Goal: Communication & Community: Answer question/provide support

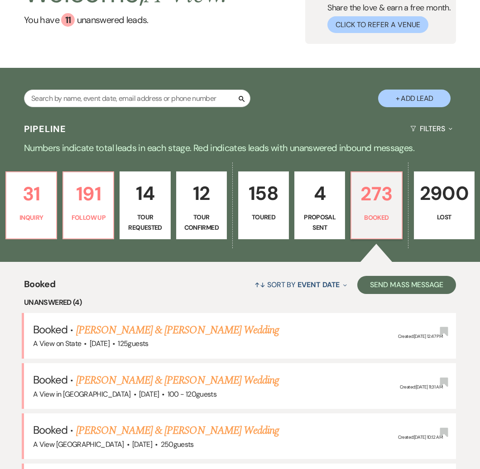
scroll to position [81, 0]
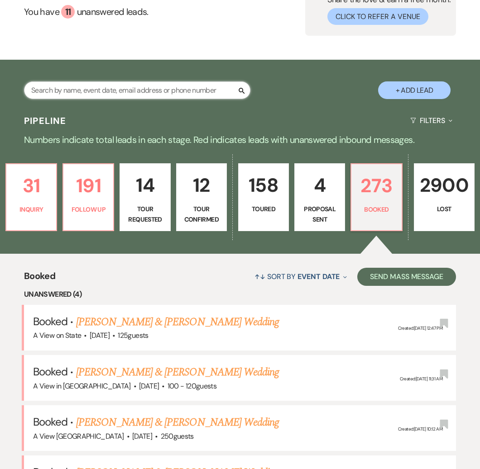
click at [128, 89] on input "text" at bounding box center [137, 90] width 226 height 18
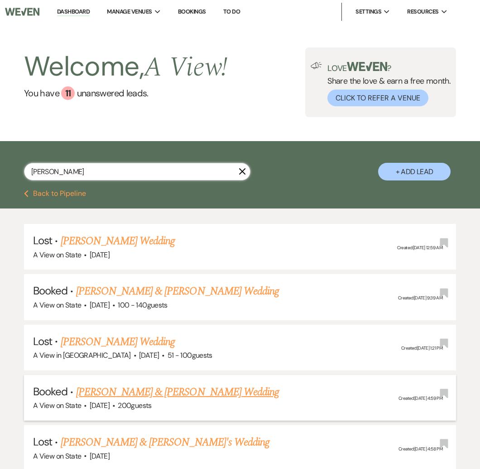
type input "[PERSON_NAME]"
click at [184, 389] on link "[PERSON_NAME] & [PERSON_NAME] Wedding" at bounding box center [177, 392] width 203 height 16
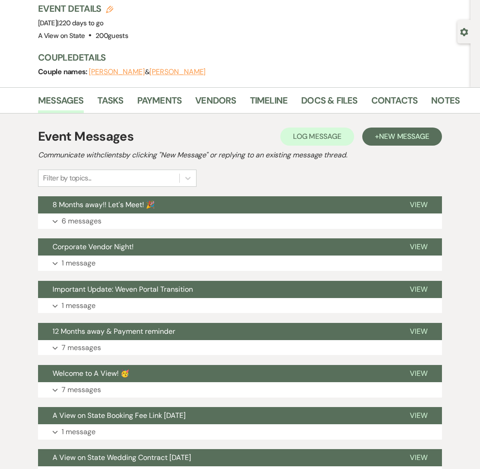
scroll to position [71, 0]
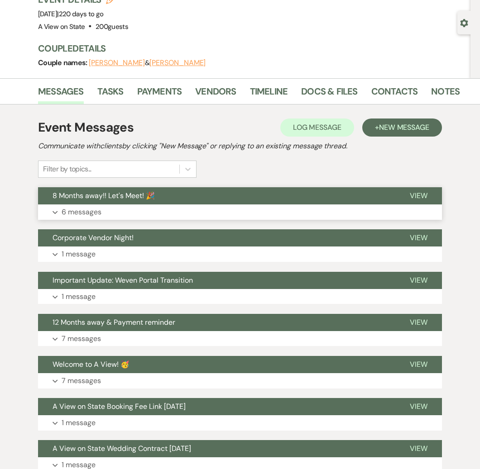
click at [181, 203] on button "8 Months away!! Let's Meet! 🎉" at bounding box center [216, 195] width 357 height 17
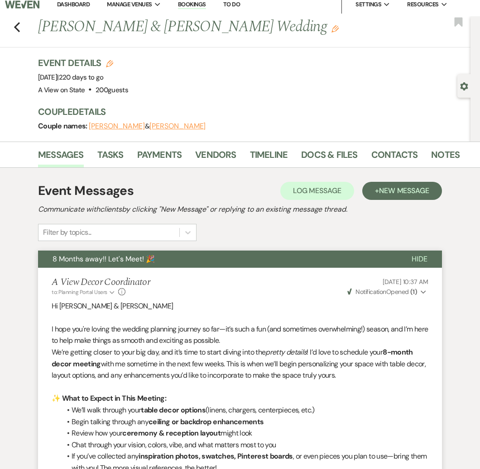
scroll to position [8, 0]
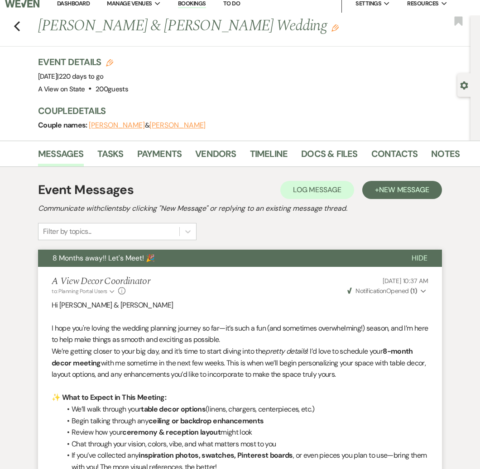
click at [388, 257] on button "8 Months away!! Let's Meet! 🎉" at bounding box center [217, 258] width 359 height 17
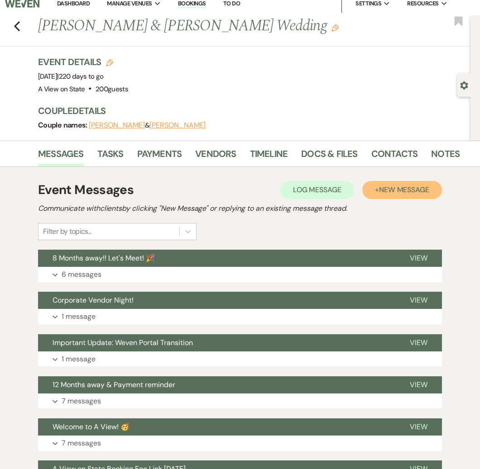
click at [385, 192] on span "New Message" at bounding box center [404, 190] width 50 height 10
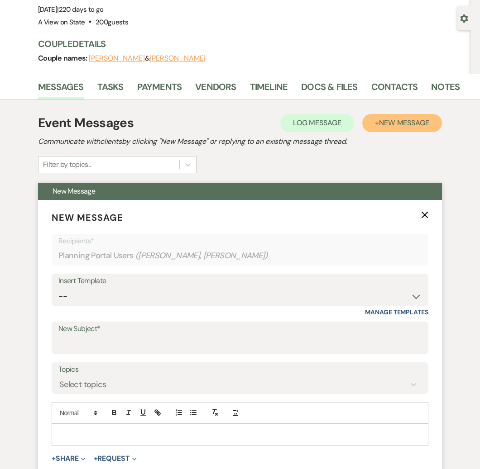
scroll to position [129, 0]
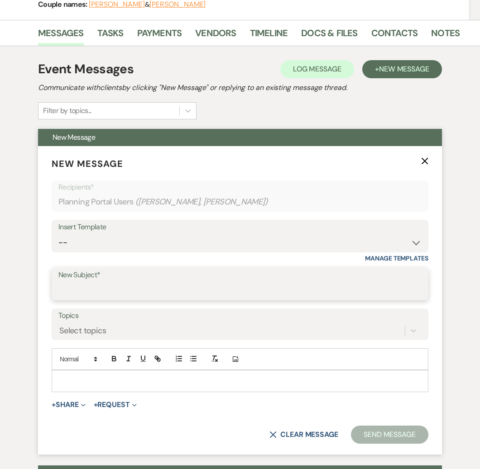
click at [166, 291] on input "New Subject*" at bounding box center [239, 291] width 363 height 18
type input "Thanks for meeting!"
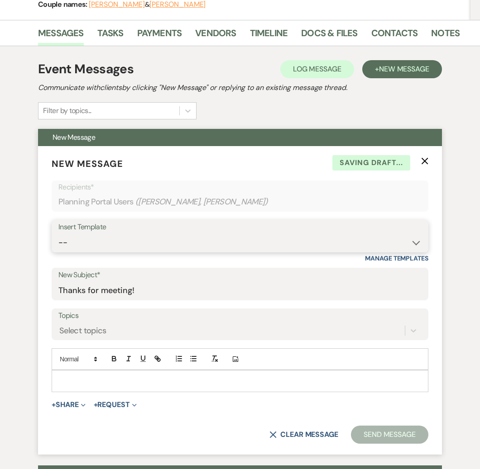
click at [155, 243] on select "-- Tour Confirmation Contract (Pre-Booked Leads) Out of office Inquiry Email Al…" at bounding box center [239, 243] width 363 height 18
select select "3704"
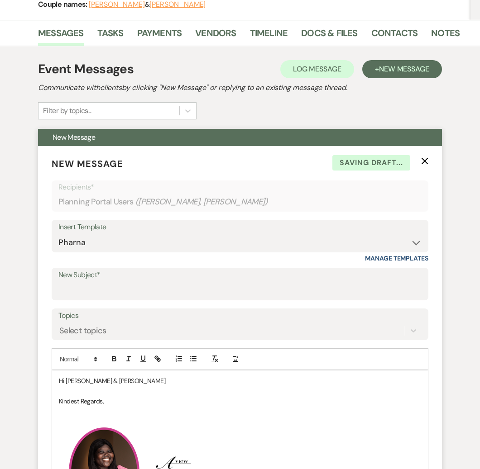
click at [114, 383] on p "Hi [PERSON_NAME] & [PERSON_NAME]" at bounding box center [240, 381] width 362 height 10
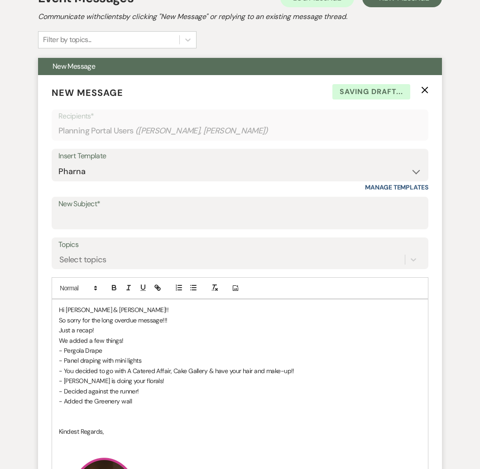
scroll to position [224, 0]
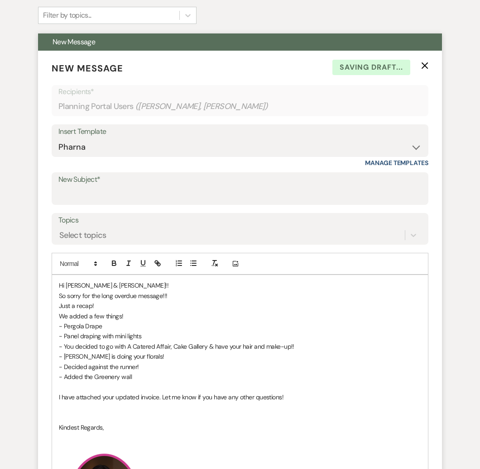
click at [289, 394] on p "I have attached your updated invoice. Let me know if you have any other questio…" at bounding box center [240, 397] width 362 height 10
drag, startPoint x: 289, startPoint y: 394, endPoint x: 45, endPoint y: 283, distance: 267.6
click at [45, 283] on form "New Message X Draft saved! Recipients* Planning Portal Users ( [PERSON_NAME], […" at bounding box center [240, 412] width 404 height 723
copy div "Hi [PERSON_NAME] & [PERSON_NAME]!! So sorry for the long overdue message!!! Jus…"
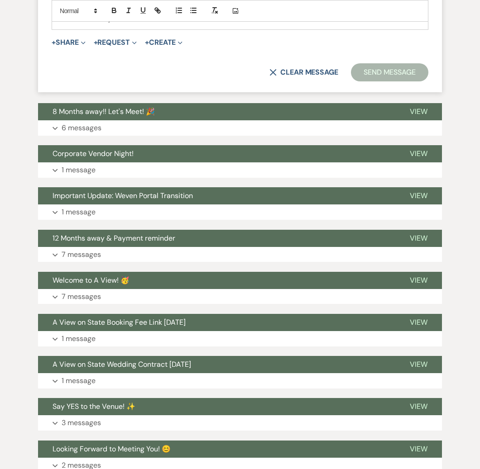
scroll to position [897, 0]
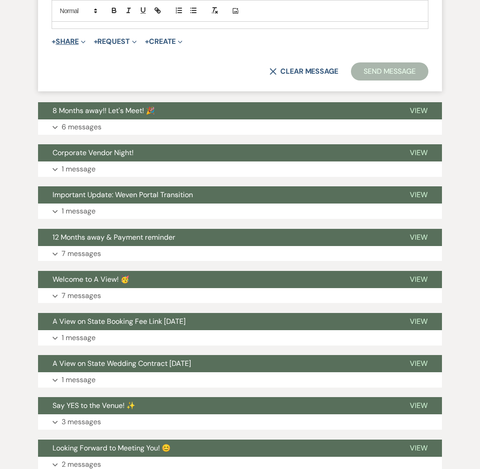
click at [80, 38] on span "Expand" at bounding box center [82, 42] width 7 height 10
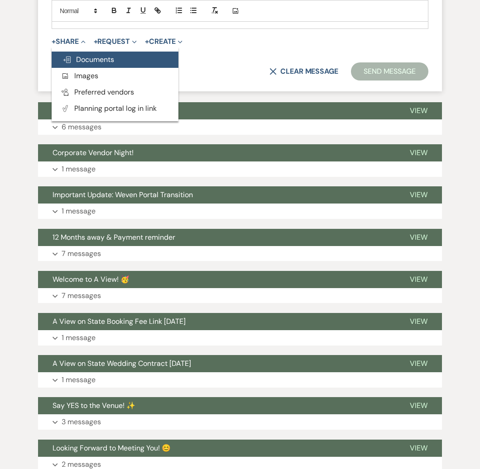
click at [89, 59] on span "Doc Upload Documents" at bounding box center [88, 60] width 52 height 10
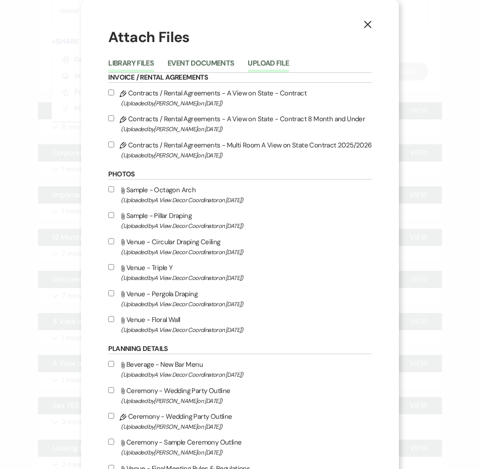
click at [259, 68] on button "Upload File" at bounding box center [267, 66] width 41 height 13
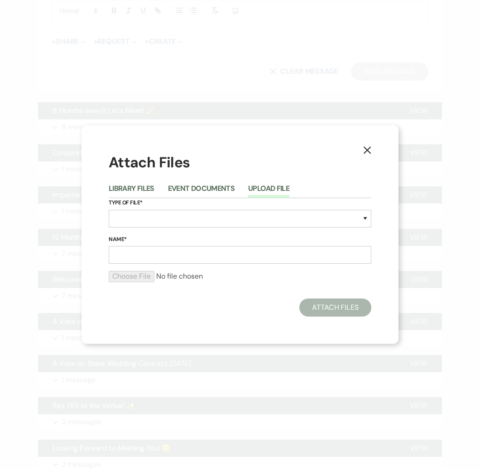
click at [192, 207] on label "Type of File*" at bounding box center [240, 203] width 262 height 10
click at [194, 217] on select "Special Event Insurance Vendor Certificate of Insurance Contracts / Rental Agre…" at bounding box center [240, 219] width 262 height 18
select select "22"
click at [161, 259] on input "Name*" at bounding box center [240, 255] width 262 height 18
type input "Updated invoice"
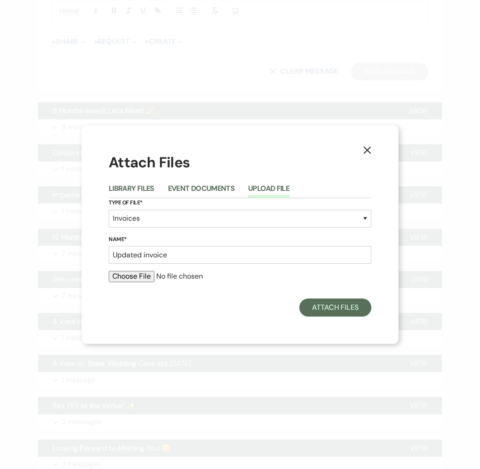
click at [138, 276] on input "file" at bounding box center [240, 276] width 262 height 11
type input "C:\fakepath\[PERSON_NAME] & [PERSON_NAME].pdf"
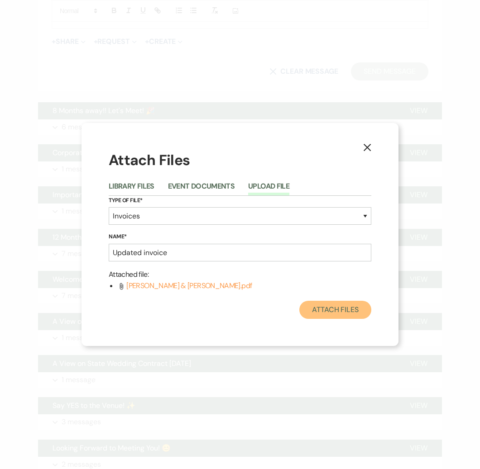
click at [331, 311] on button "Attach Files" at bounding box center [335, 310] width 72 height 18
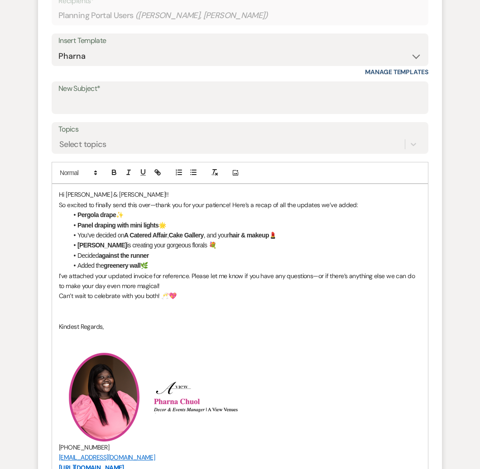
scroll to position [316, 0]
click at [280, 102] on input "New Subject*" at bounding box center [239, 104] width 363 height 18
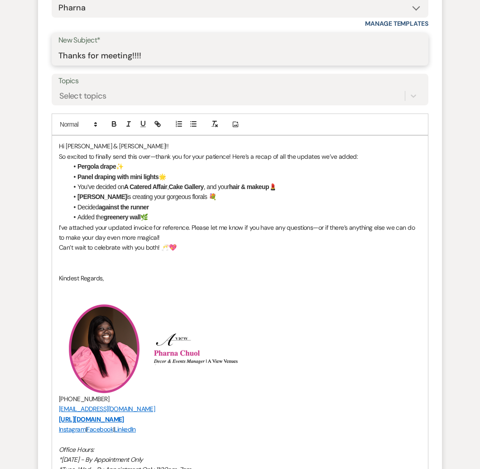
scroll to position [365, 0]
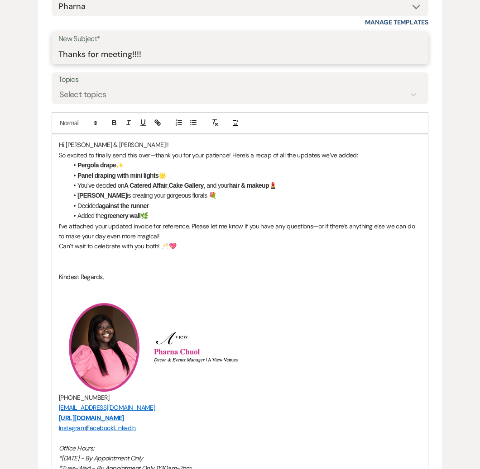
type input "Thanks for meeting!!!!"
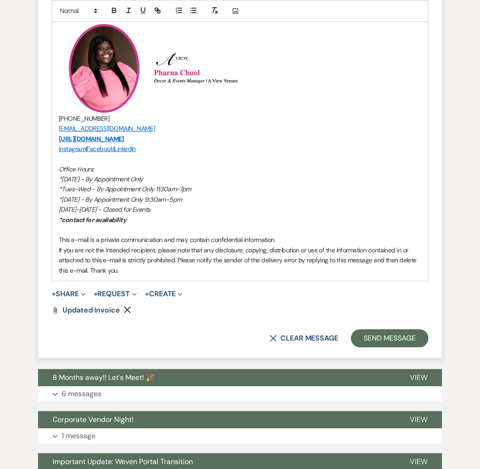
scroll to position [646, 0]
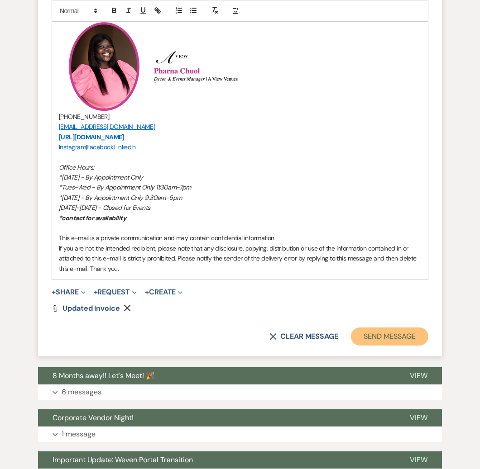
click at [361, 337] on button "Send Message" at bounding box center [389, 337] width 77 height 18
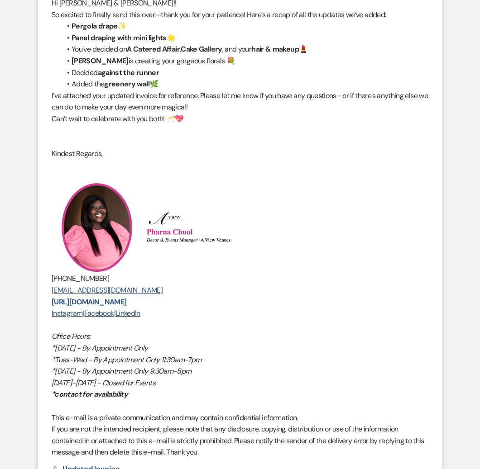
scroll to position [0, 0]
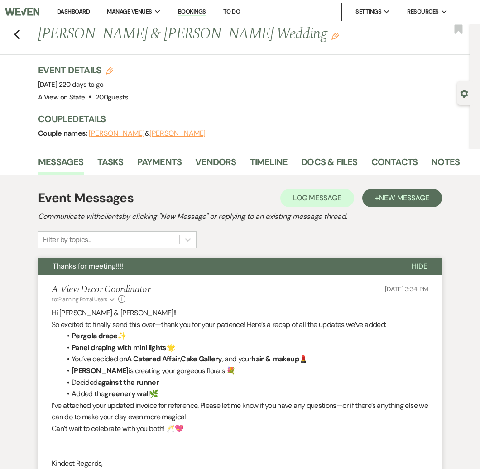
click at [62, 13] on link "Dashboard" at bounding box center [73, 12] width 33 height 8
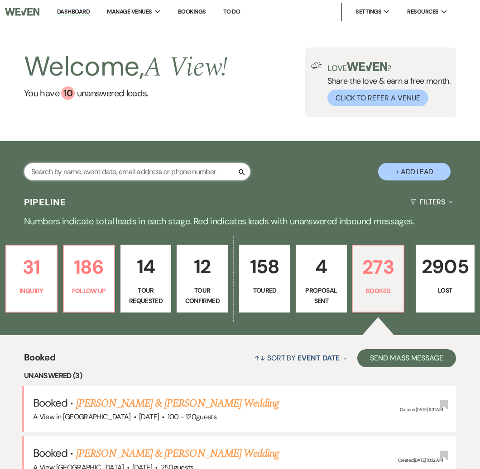
click at [155, 170] on input "text" at bounding box center [137, 172] width 226 height 18
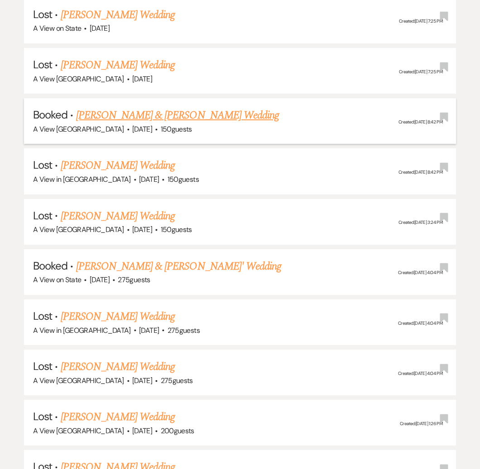
scroll to position [939, 0]
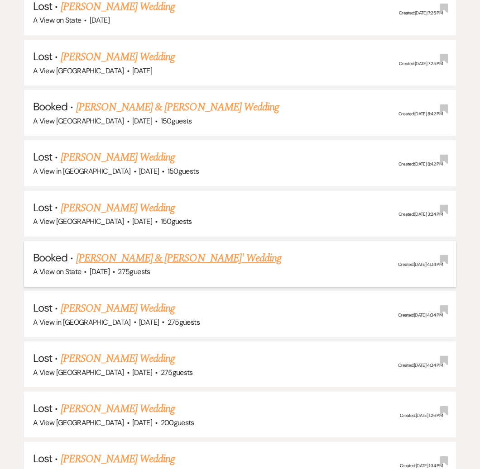
type input "[PERSON_NAME]"
click at [164, 250] on link "[PERSON_NAME] & [PERSON_NAME]' Wedding" at bounding box center [178, 258] width 205 height 16
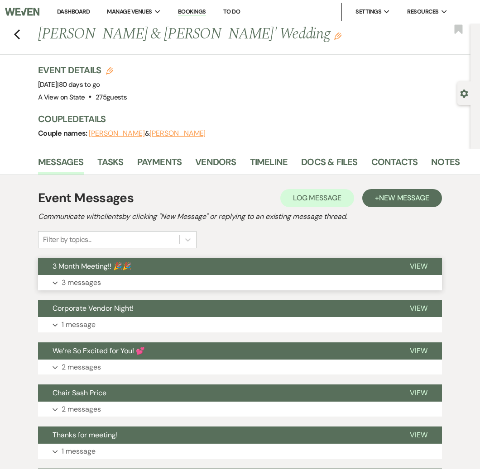
click at [165, 272] on button "3 Month Meeting!! 🎉🎉" at bounding box center [216, 266] width 357 height 17
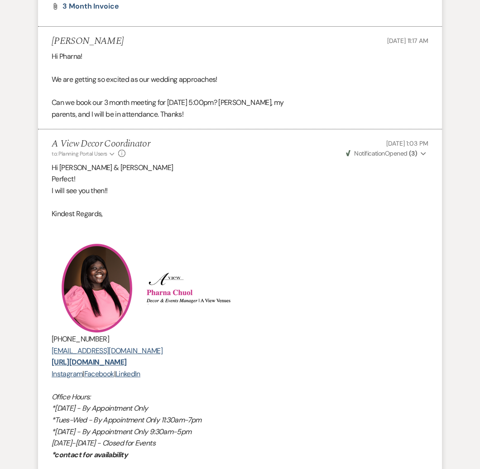
scroll to position [1019, 0]
